Goal: Task Accomplishment & Management: Manage account settings

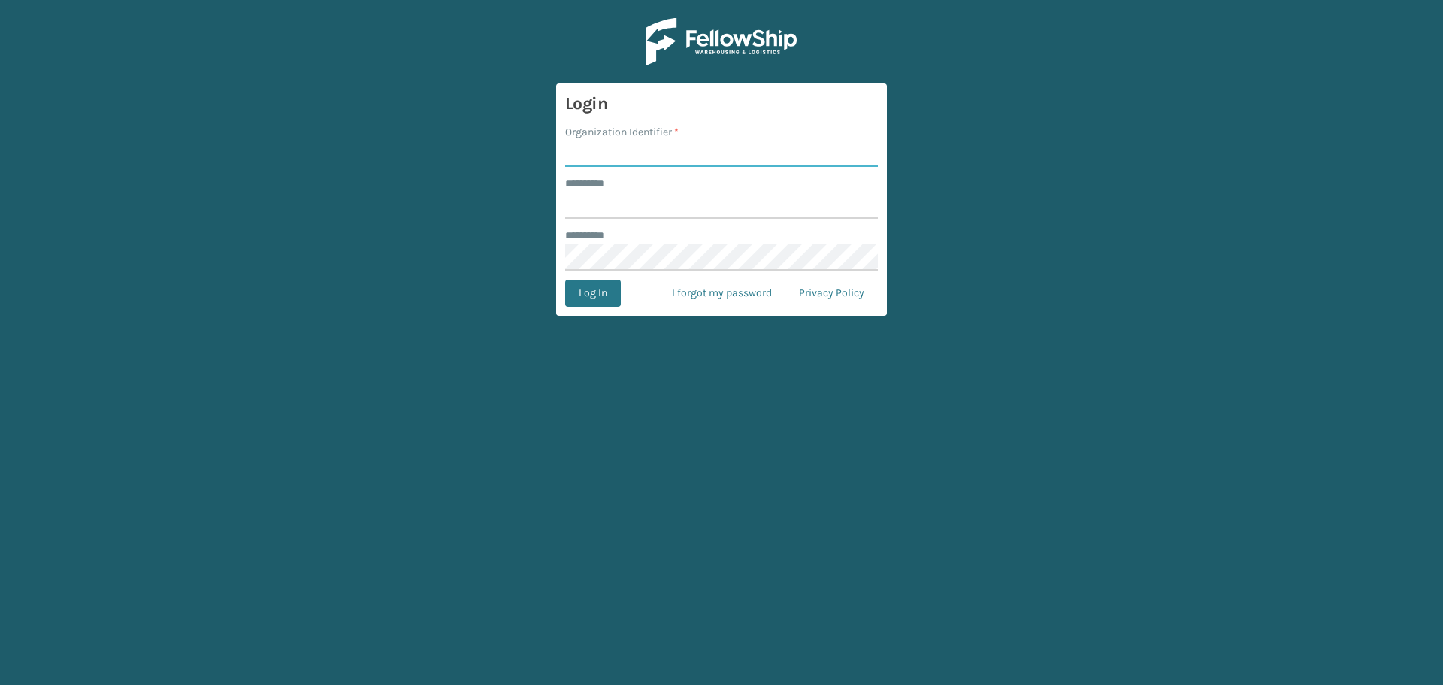
click at [601, 163] on input "Organization Identifier *" at bounding box center [721, 153] width 313 height 27
type input "superadminorganization"
click at [676, 210] on input "******** *" at bounding box center [721, 205] width 313 height 27
type input "*"
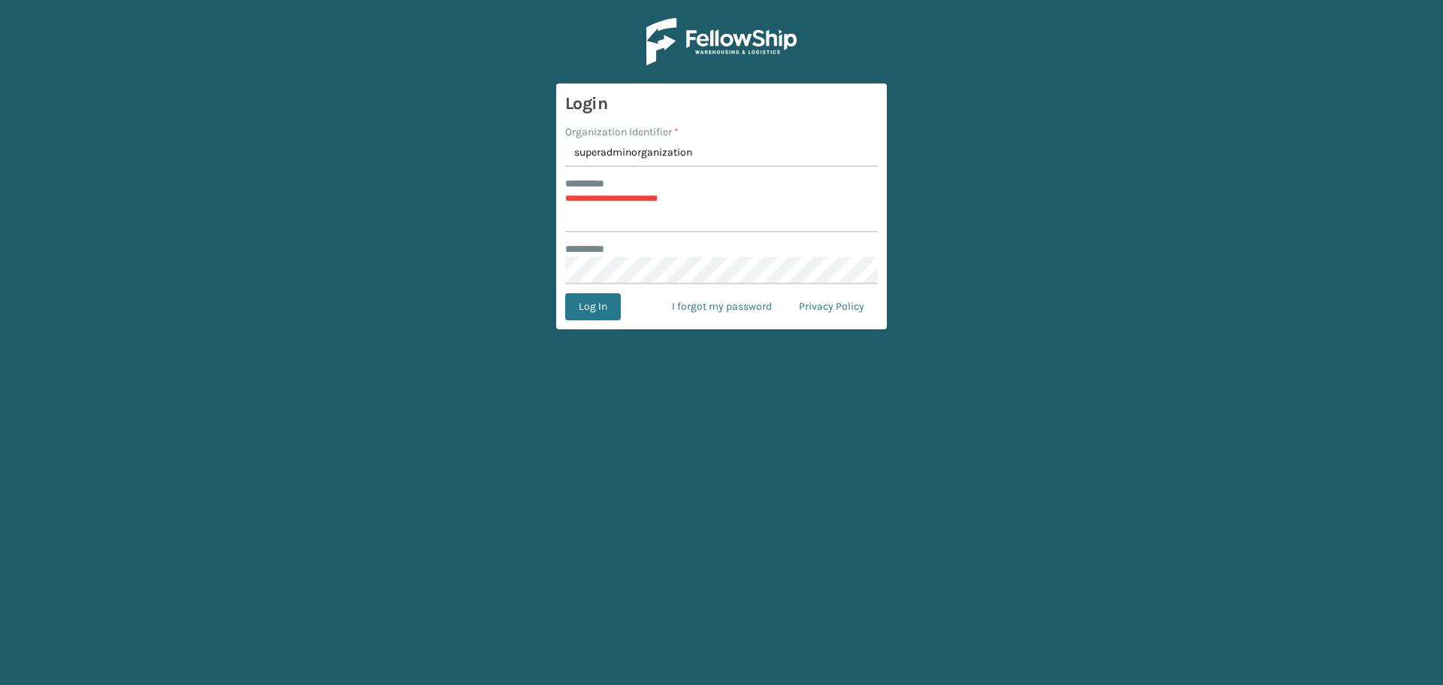
type input "*********"
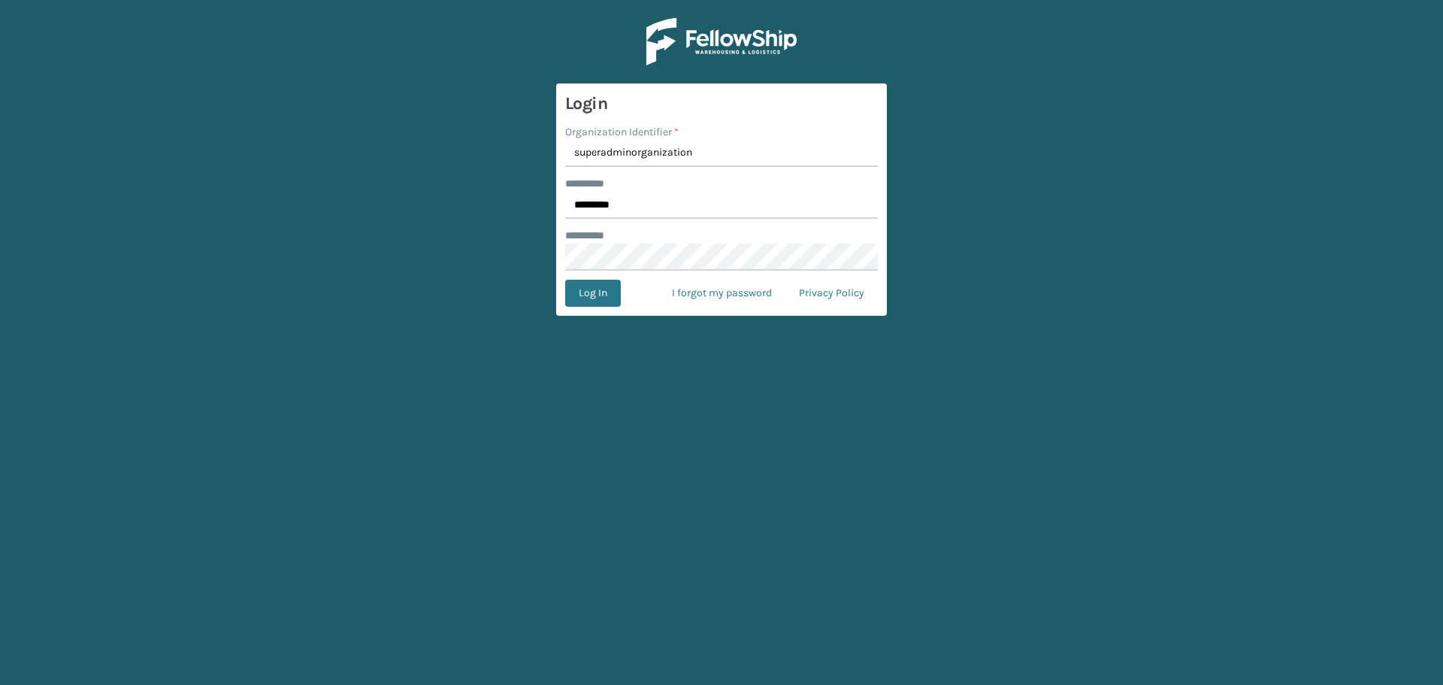
click at [601, 307] on form "Login Organization Identifier * superadminorganization ******** * ********* ***…" at bounding box center [721, 199] width 331 height 232
click at [600, 294] on button "Log In" at bounding box center [593, 293] width 56 height 27
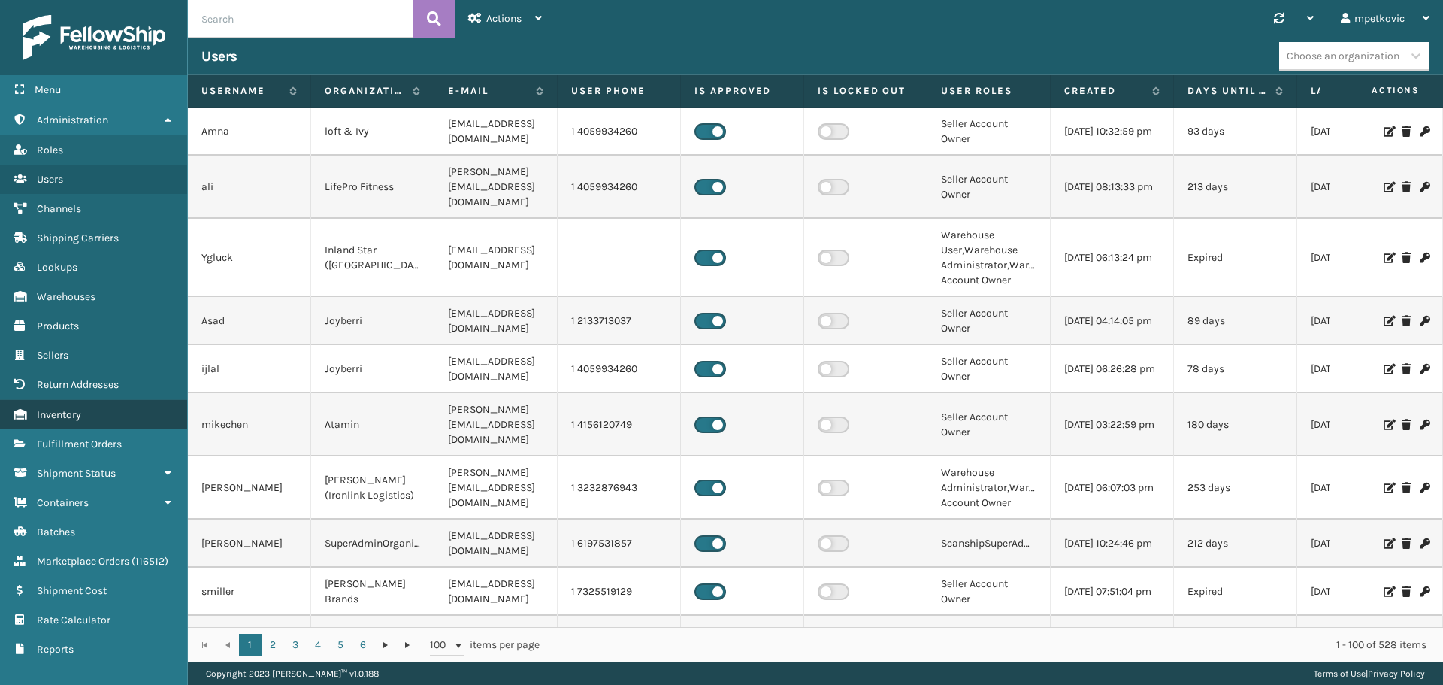
click at [116, 425] on link "Inventory" at bounding box center [93, 414] width 187 height 29
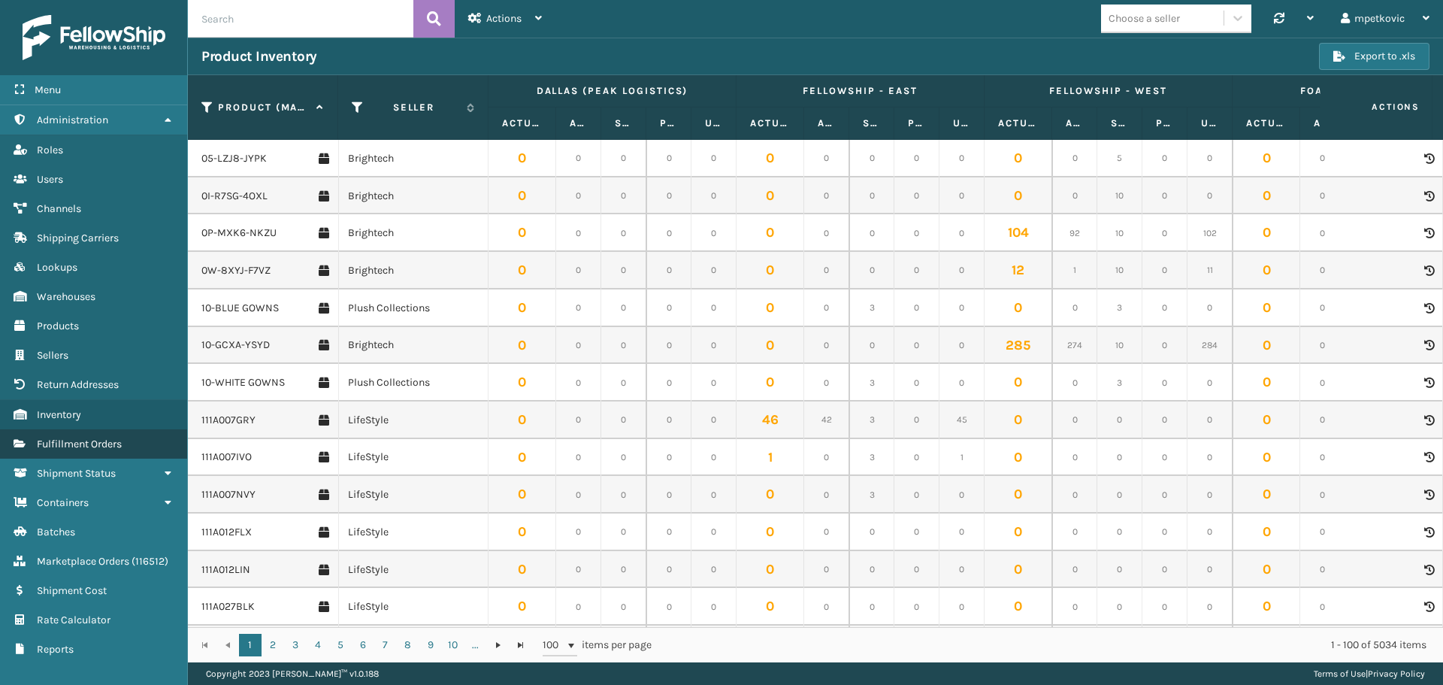
click at [89, 444] on span "Fulfillment Orders" at bounding box center [79, 443] width 85 height 13
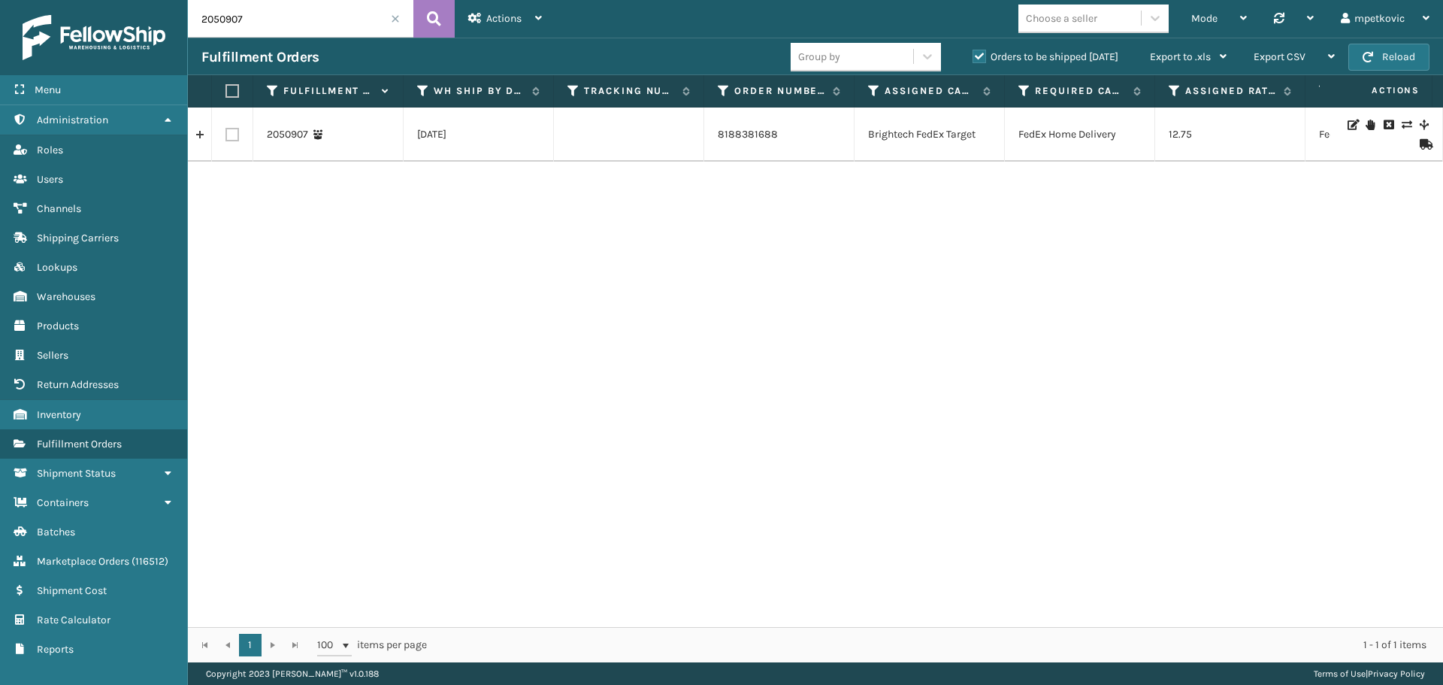
click at [395, 14] on span at bounding box center [395, 18] width 9 height 9
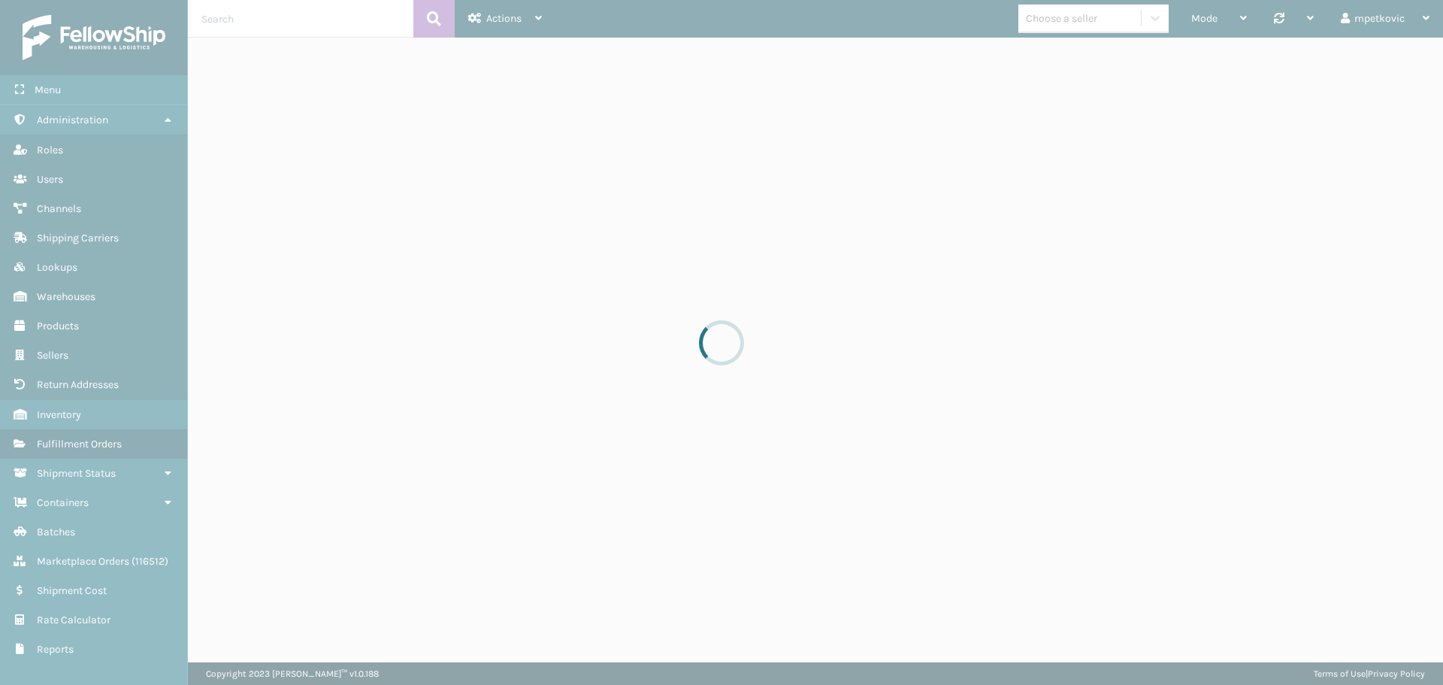
click at [758, 17] on div "Mode Regular Mode Picking Mode Labeling Mode Palletizing Mode Exit Scan Mode Ch…" at bounding box center [1000, 19] width 888 height 38
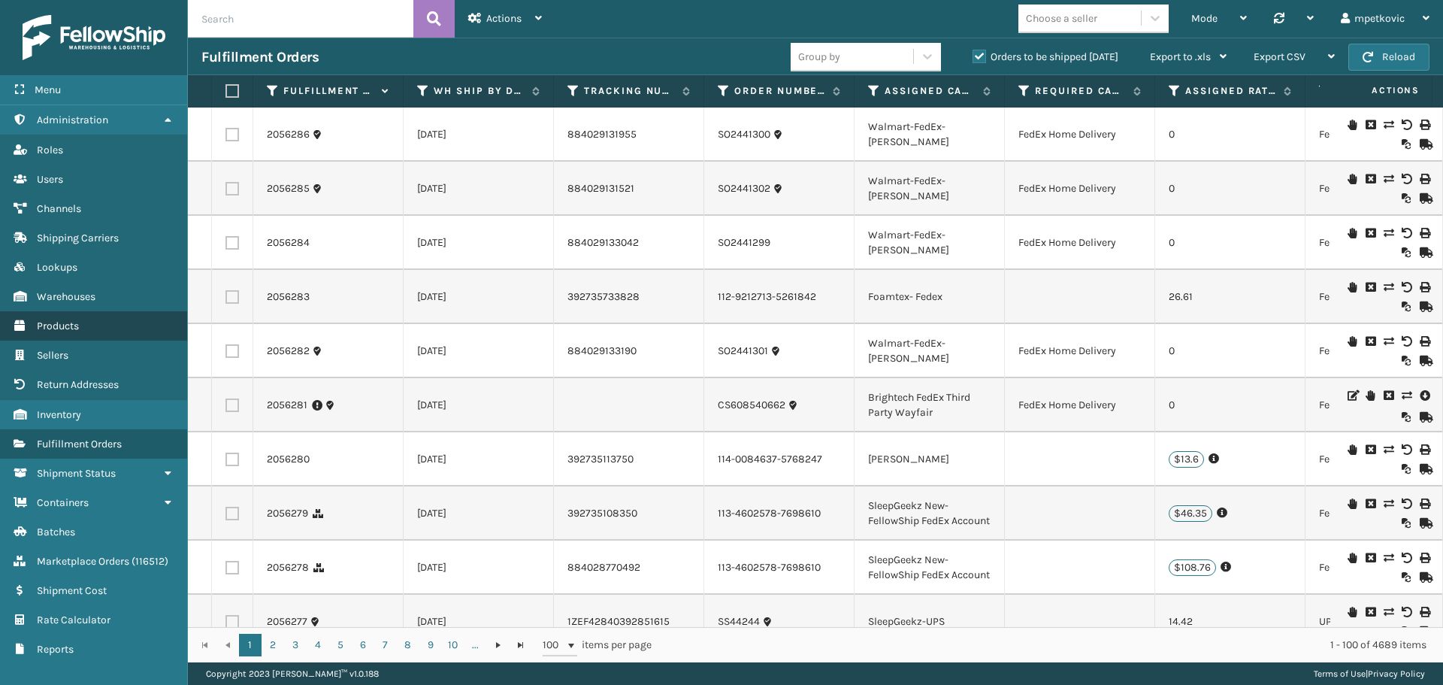
click at [89, 322] on link "Products" at bounding box center [93, 325] width 187 height 29
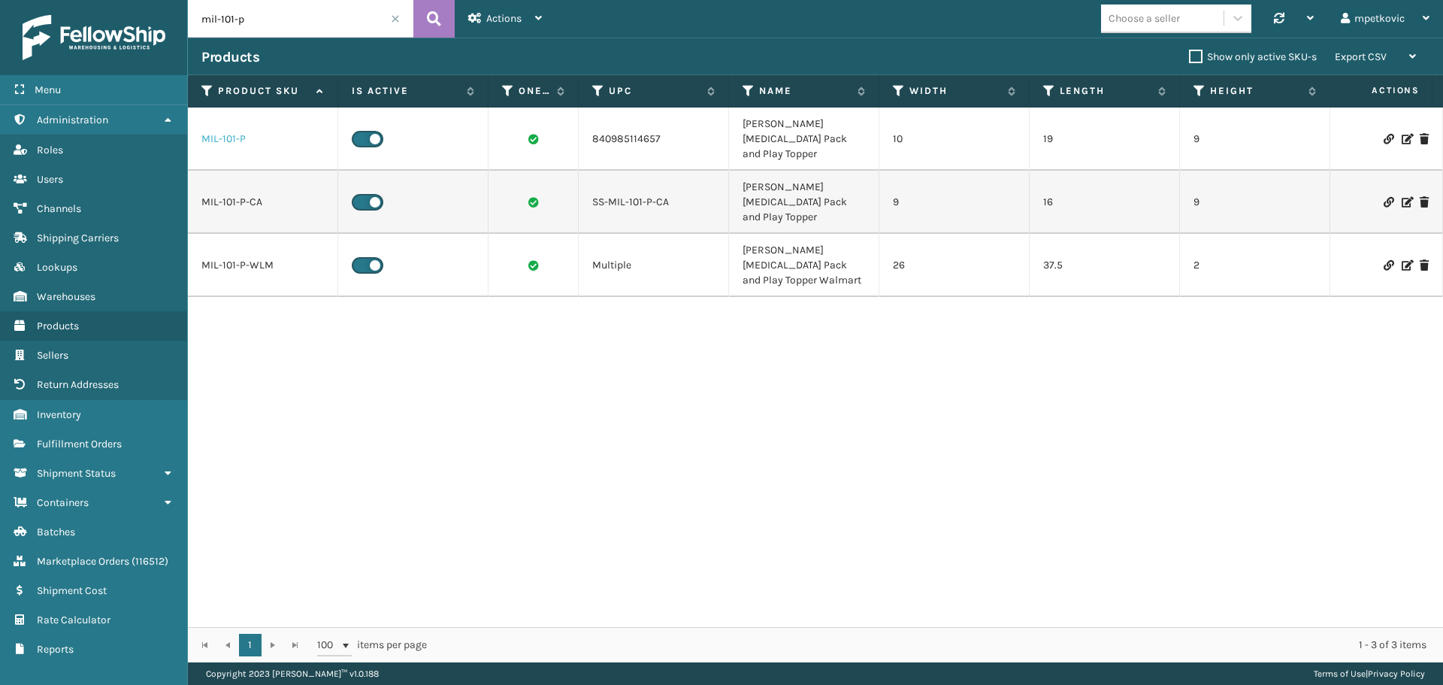
click at [233, 132] on link "MIL-101-P" at bounding box center [223, 139] width 44 height 15
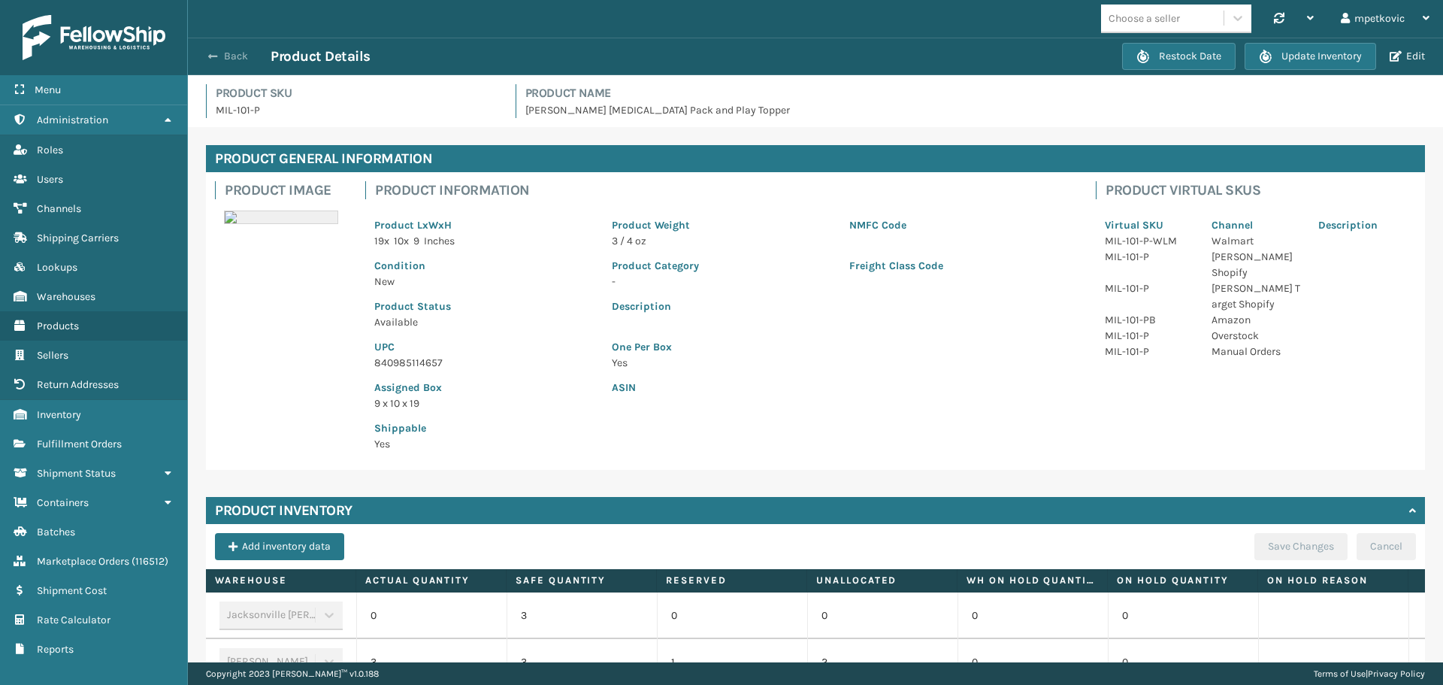
click at [230, 60] on button "Back" at bounding box center [235, 57] width 69 height 14
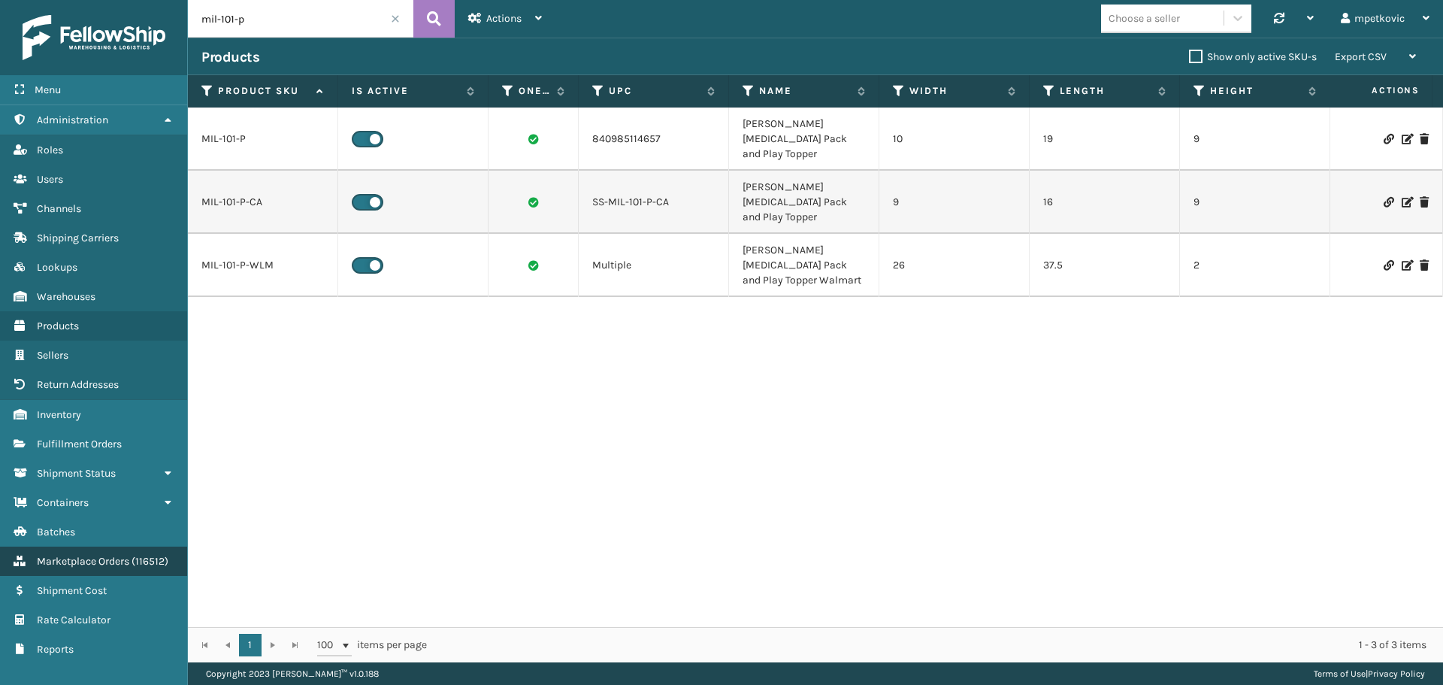
click at [124, 566] on span "Marketplace Orders" at bounding box center [83, 561] width 92 height 13
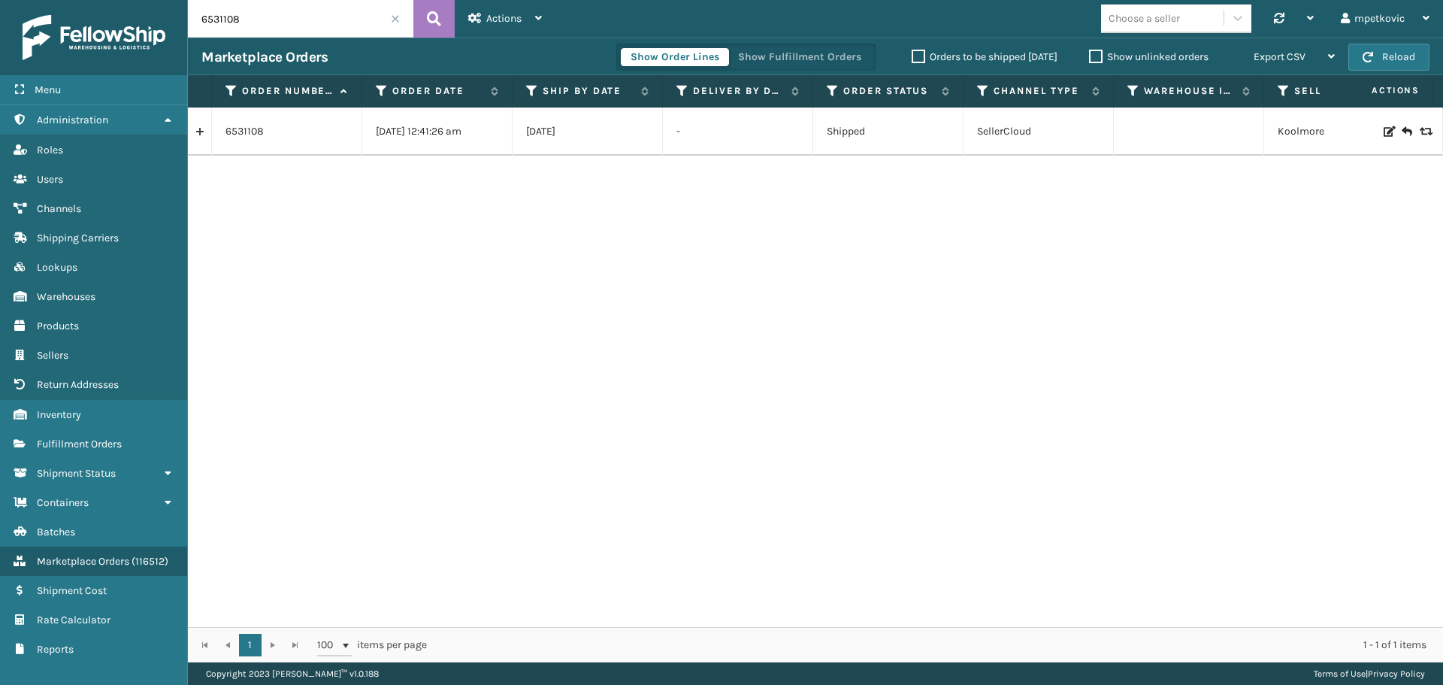
click at [760, 229] on div "6531108 [DATE] 12:41:26 am 09/01/2025 - Shipped SellerCloud [GEOGRAPHIC_DATA] K…" at bounding box center [815, 366] width 1255 height 519
click at [583, 242] on div "6531108 [DATE] 12:41:26 am 09/01/2025 - Shipped SellerCloud [GEOGRAPHIC_DATA] K…" at bounding box center [815, 366] width 1255 height 519
